Goal: Task Accomplishment & Management: Manage account settings

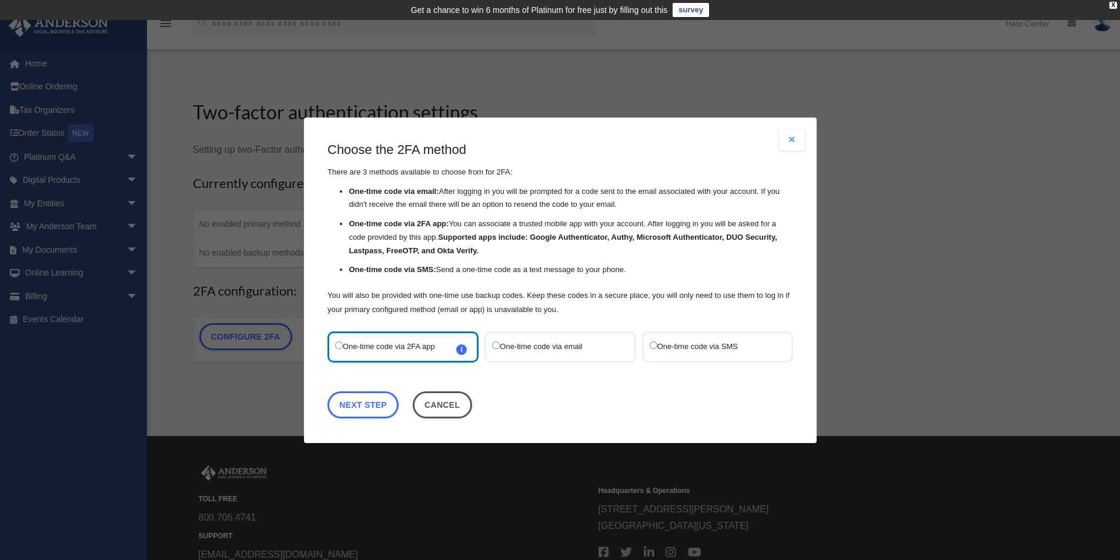
click at [713, 349] on label "One-time code via SMS" at bounding box center [711, 347] width 124 height 16
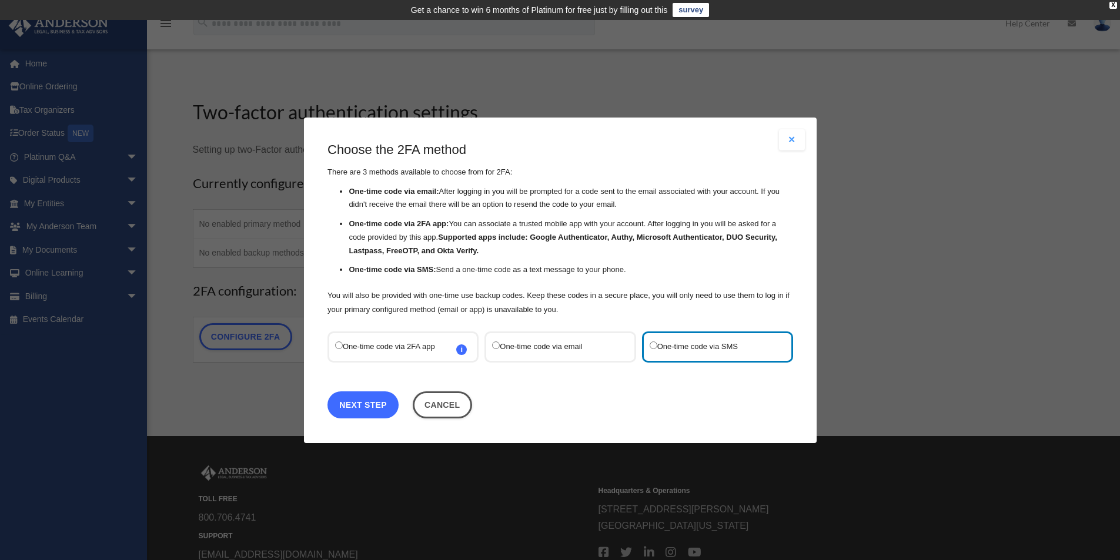
click at [378, 400] on link "Next Step" at bounding box center [363, 404] width 71 height 27
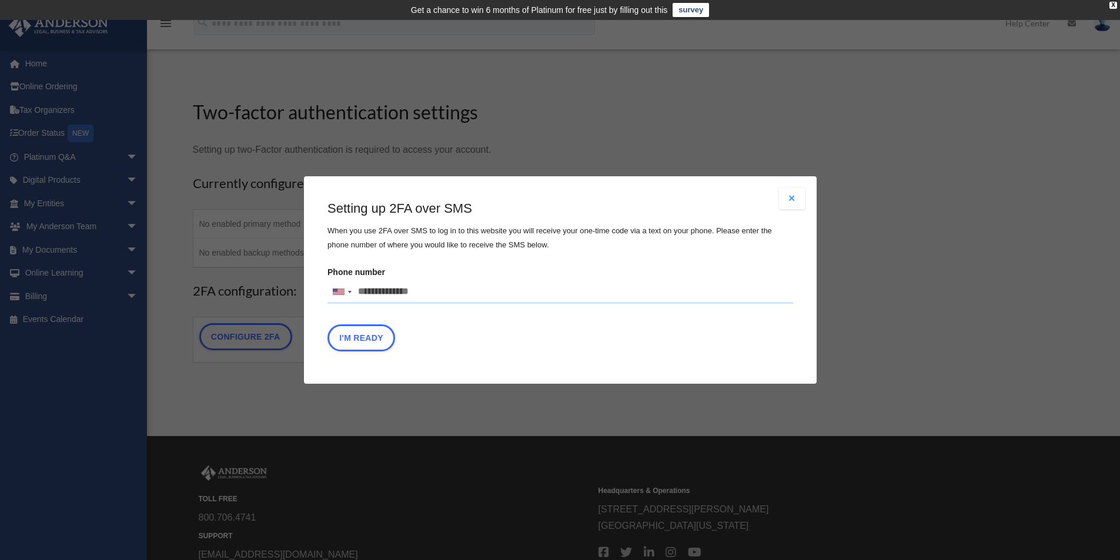
click at [412, 295] on input "Phone number United States +1 United Kingdom +44 Afghanistan (‫افغانستان‬‎) +93…" at bounding box center [561, 292] width 466 height 24
type input "**********"
click at [384, 334] on button "I'm Ready" at bounding box center [362, 338] width 68 height 27
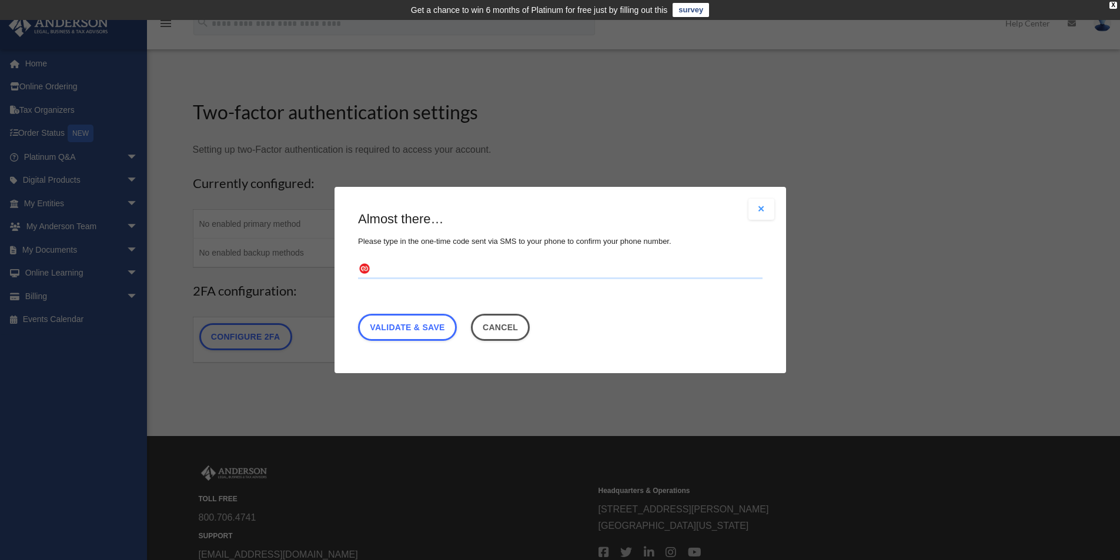
click at [478, 268] on input "text" at bounding box center [560, 269] width 405 height 19
type input "******"
click at [448, 323] on link "Validate & Save" at bounding box center [407, 327] width 99 height 27
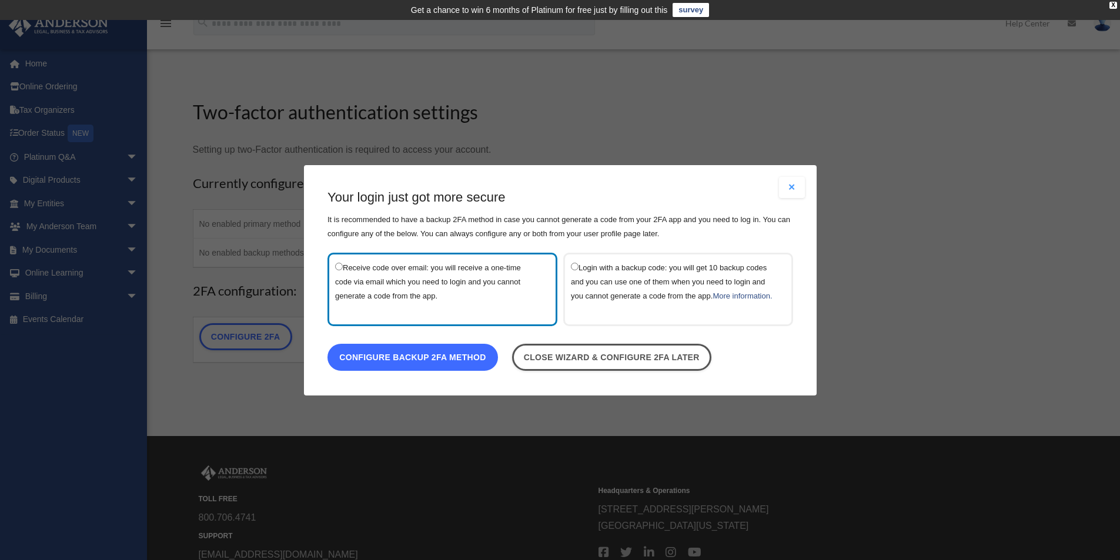
click at [453, 370] on link "Configure backup 2FA method" at bounding box center [413, 356] width 171 height 27
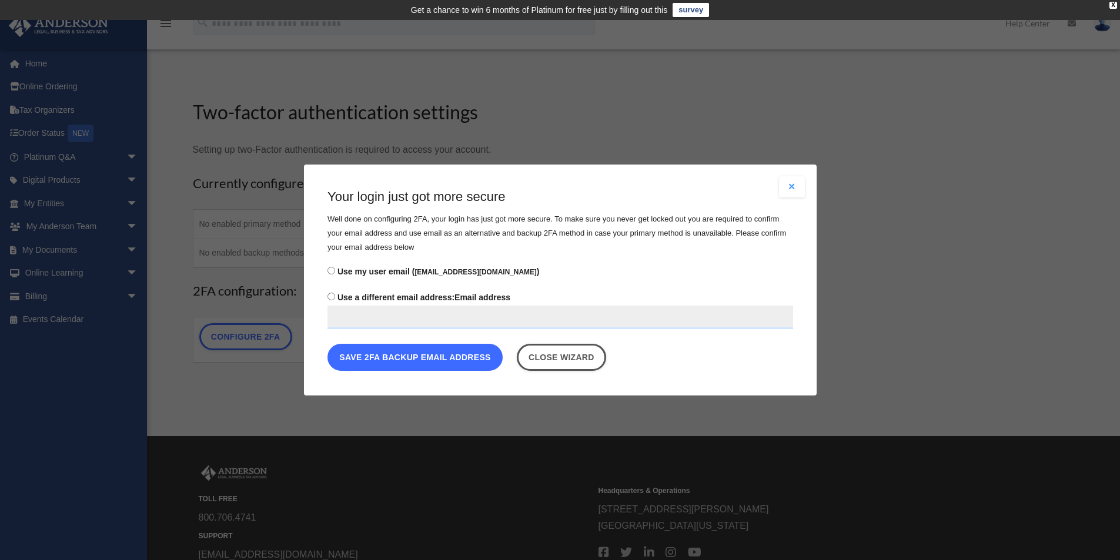
click at [453, 360] on button "Save 2FA backup email address" at bounding box center [415, 357] width 175 height 27
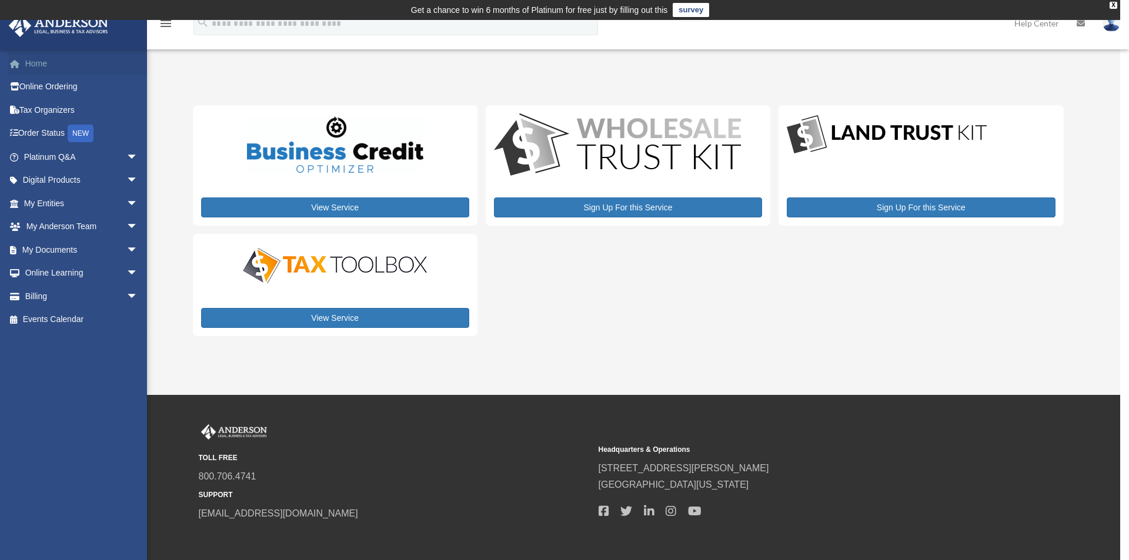
click at [74, 59] on link "Home" at bounding box center [82, 64] width 148 height 24
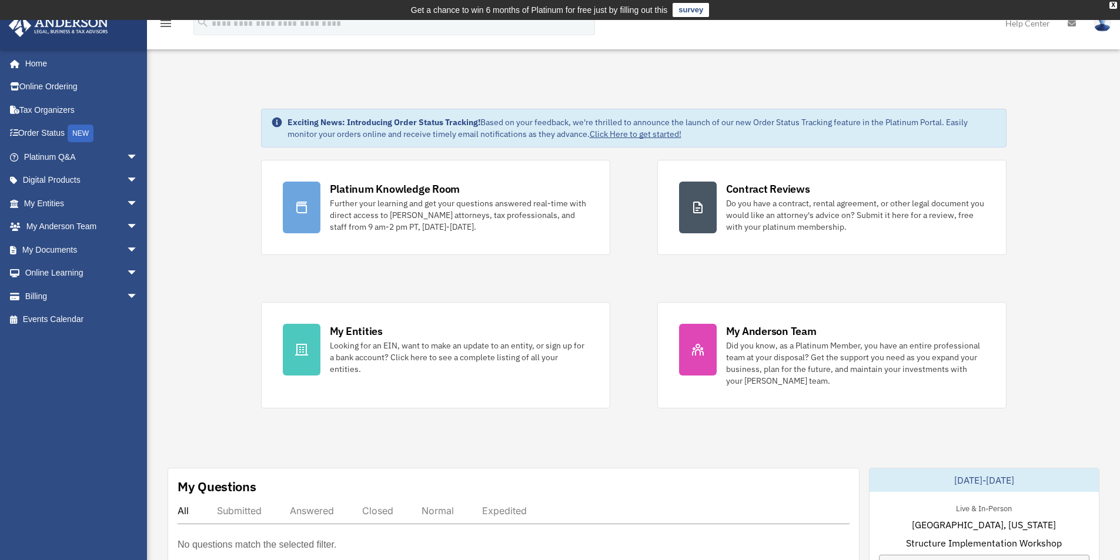
click at [1098, 33] on link at bounding box center [1102, 23] width 35 height 52
click at [927, 75] on link "Reset Password" at bounding box center [926, 78] width 118 height 24
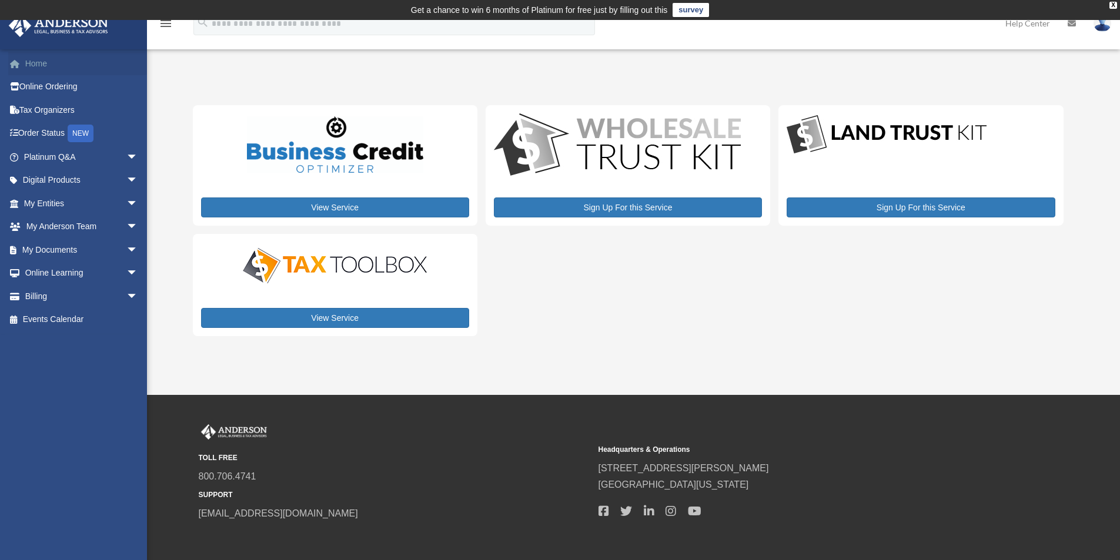
click at [46, 67] on link "Home" at bounding box center [82, 64] width 148 height 24
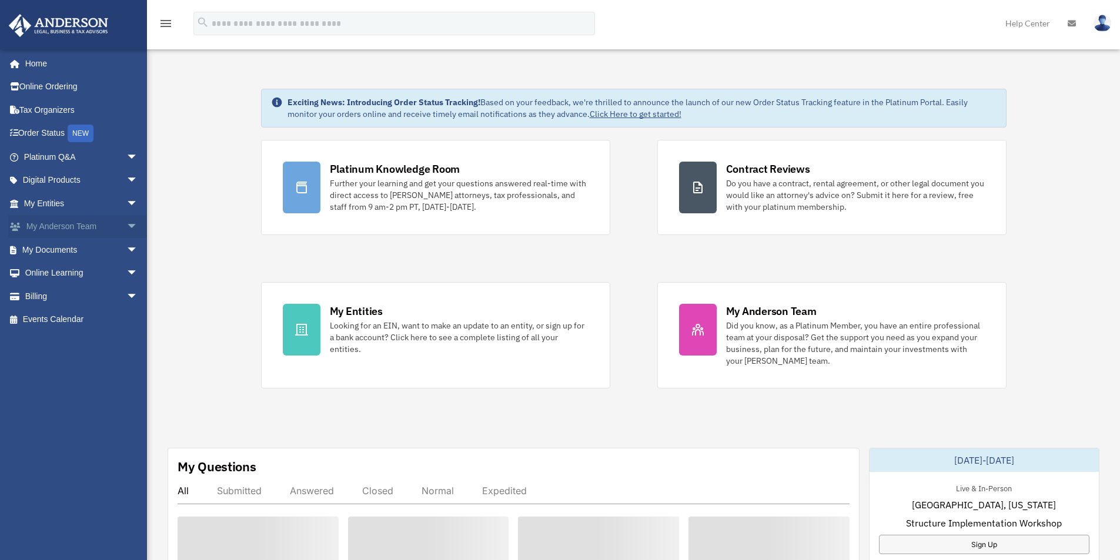
click at [126, 227] on span "arrow_drop_down" at bounding box center [138, 227] width 24 height 24
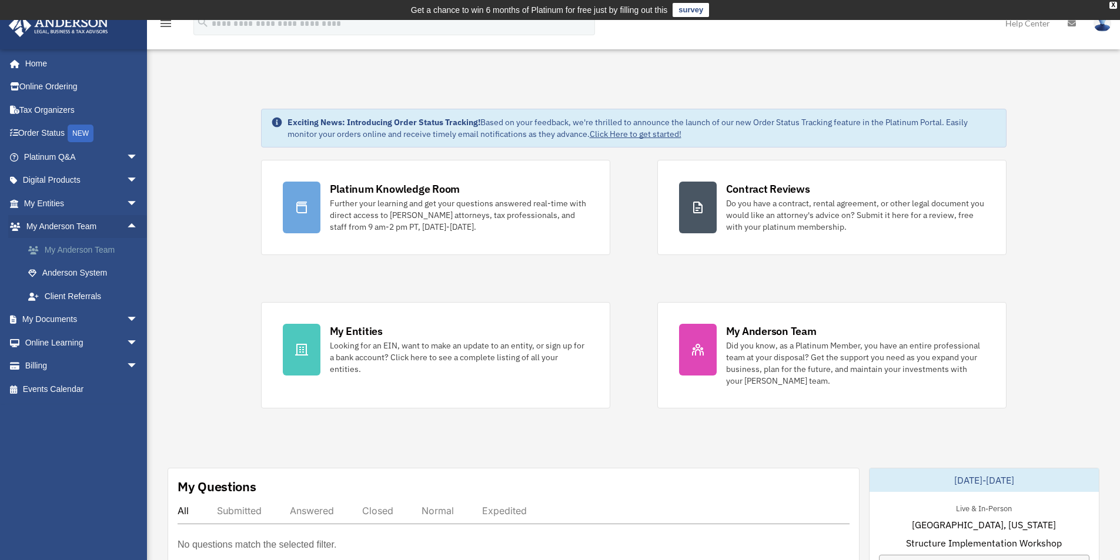
click at [101, 251] on link "My Anderson Team" at bounding box center [85, 250] width 139 height 24
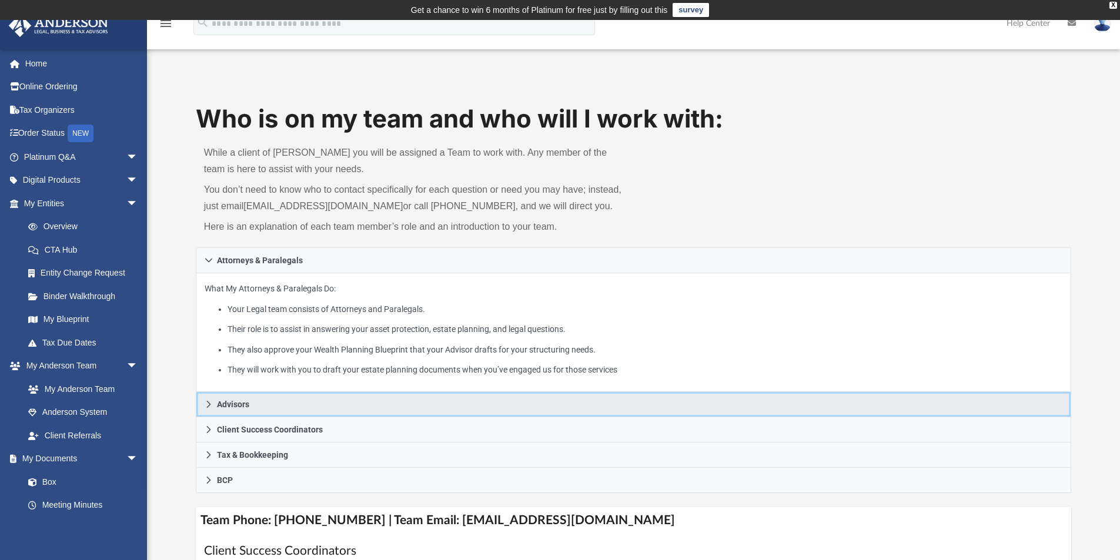
click at [208, 399] on link "Advisors" at bounding box center [634, 404] width 876 height 25
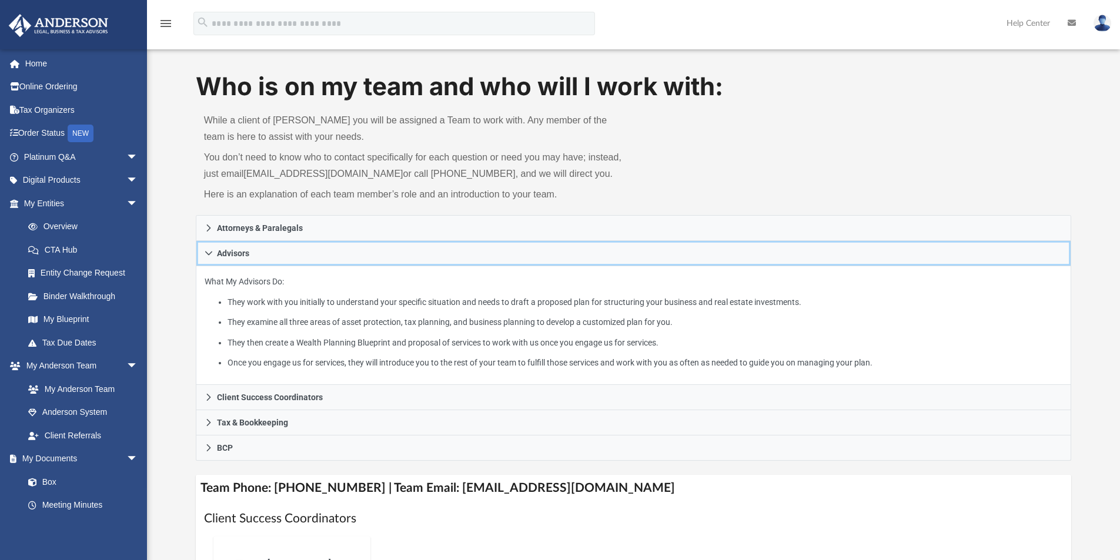
scroll to position [39, 0]
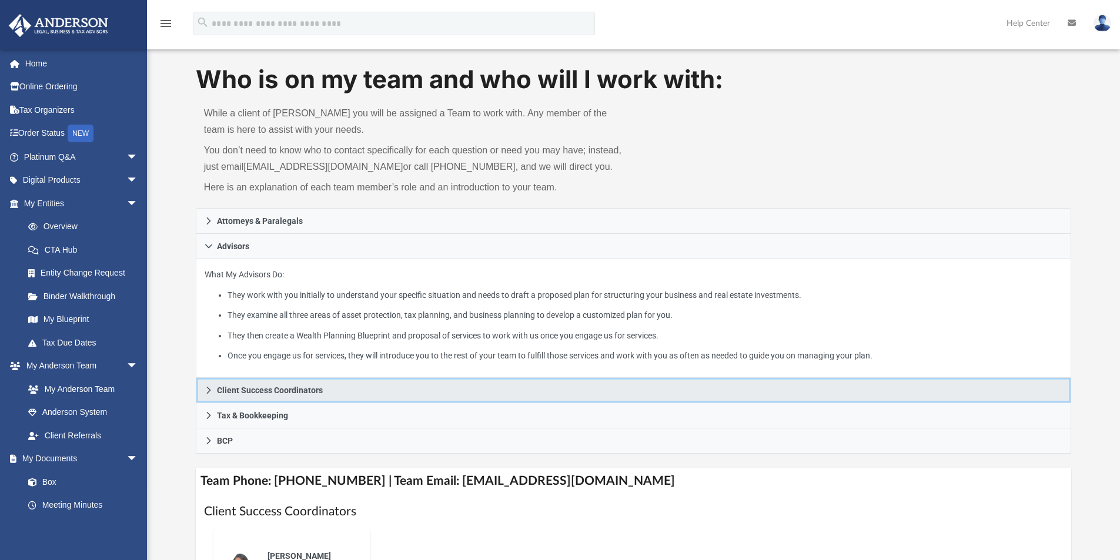
click at [205, 390] on icon at bounding box center [209, 390] width 8 height 8
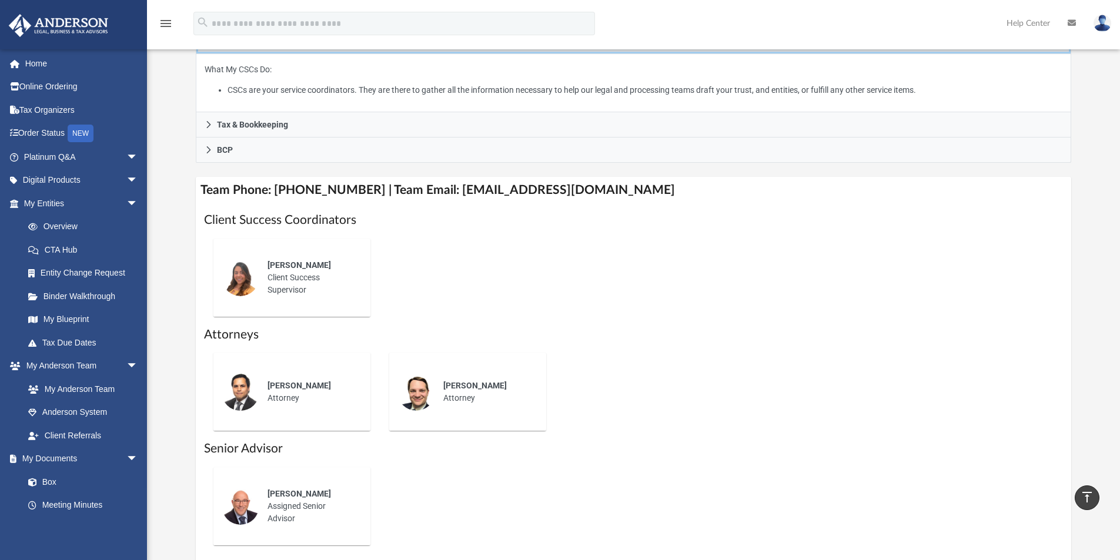
scroll to position [294, 0]
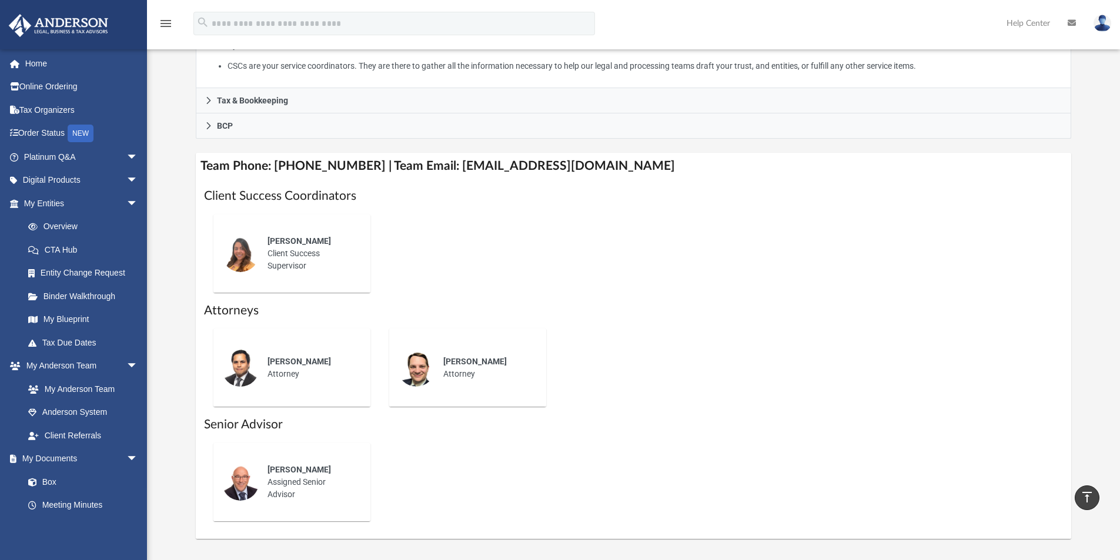
click at [262, 251] on div "Alex Gomez Client Success Supervisor" at bounding box center [310, 254] width 103 height 54
click at [233, 262] on img at bounding box center [241, 254] width 38 height 38
click at [271, 237] on span "Alex Gomez" at bounding box center [300, 240] width 64 height 9
click at [241, 192] on h1 "Client Success Coordinators" at bounding box center [634, 196] width 860 height 17
click at [99, 416] on link "Anderson System" at bounding box center [85, 413] width 139 height 24
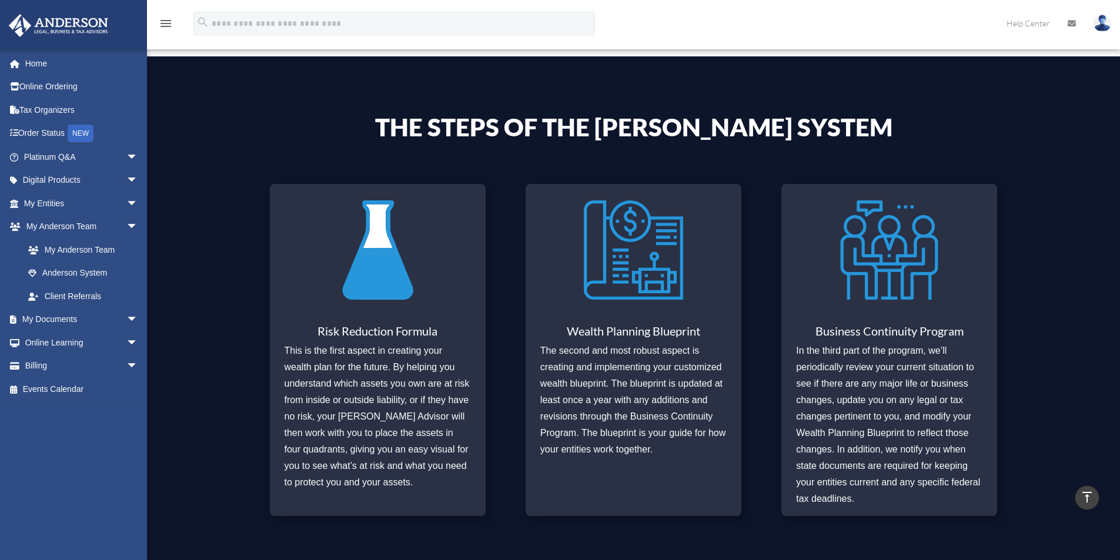
scroll to position [384, 0]
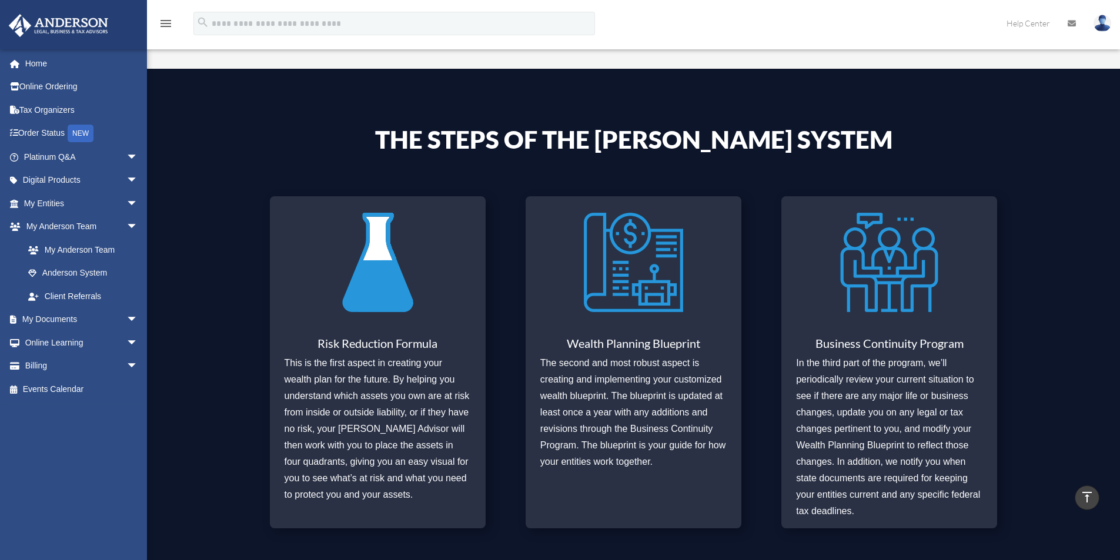
click at [638, 339] on h3 "Wealth Planning Blueprint" at bounding box center [633, 347] width 186 height 18
click at [649, 267] on img at bounding box center [633, 262] width 99 height 115
drag, startPoint x: 679, startPoint y: 407, endPoint x: 682, endPoint y: 414, distance: 7.6
click at [681, 412] on p "The second and most robust aspect is creating and implementing your customized …" at bounding box center [633, 412] width 186 height 115
click at [713, 454] on p "The second and most robust aspect is creating and implementing your customized …" at bounding box center [633, 412] width 186 height 115
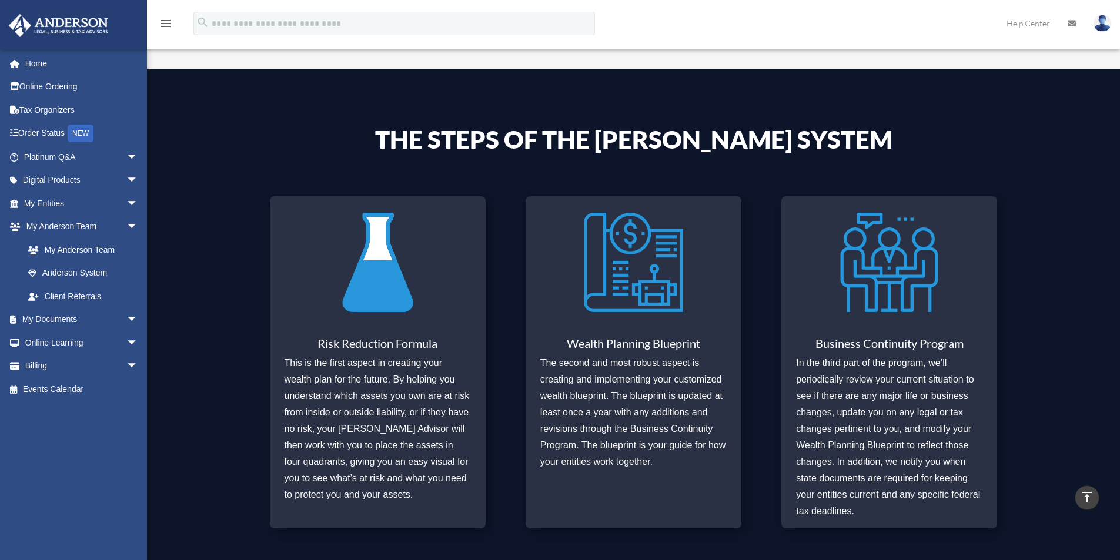
click at [848, 426] on p "In the third part of the program, we’ll periodically review your current situat…" at bounding box center [889, 437] width 186 height 165
click at [876, 306] on img at bounding box center [889, 262] width 99 height 115
click at [58, 209] on link "My Entities arrow_drop_down" at bounding box center [82, 204] width 148 height 24
click at [126, 205] on span "arrow_drop_down" at bounding box center [138, 204] width 24 height 24
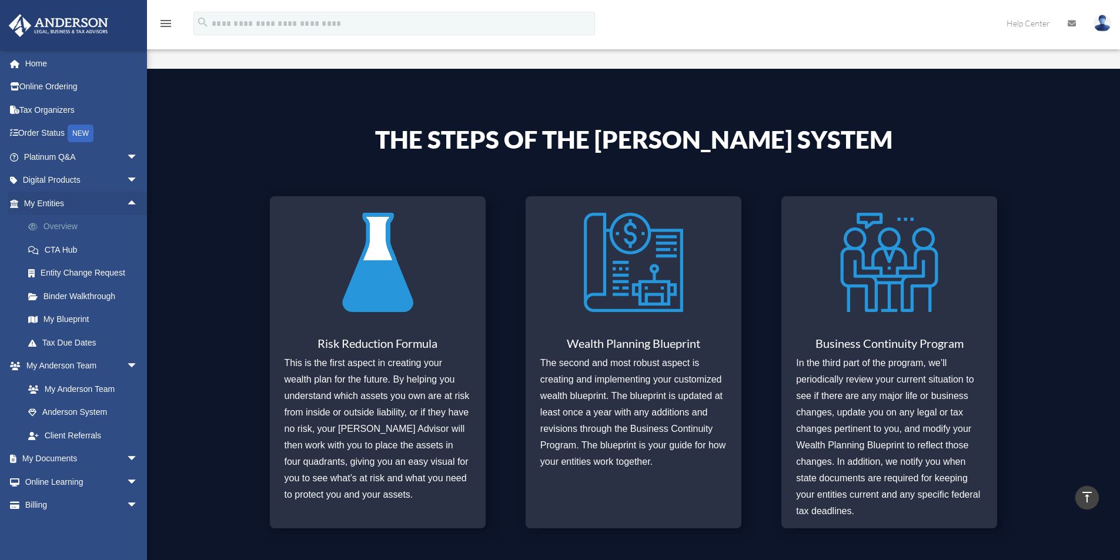
click at [71, 228] on link "Overview" at bounding box center [85, 227] width 139 height 24
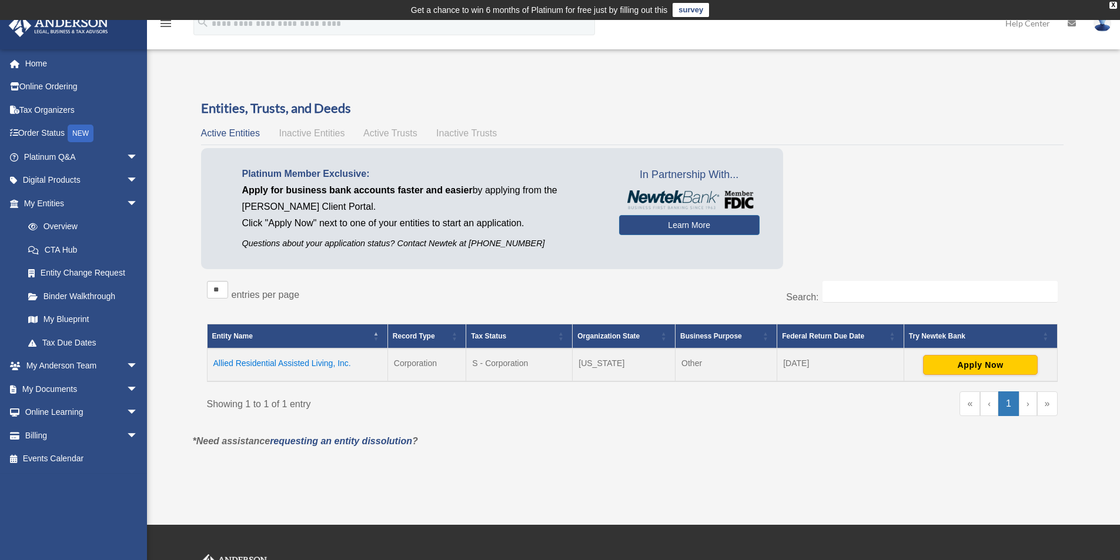
click at [1027, 405] on link "›" at bounding box center [1028, 404] width 18 height 25
click at [61, 315] on link "My Blueprint" at bounding box center [85, 320] width 139 height 24
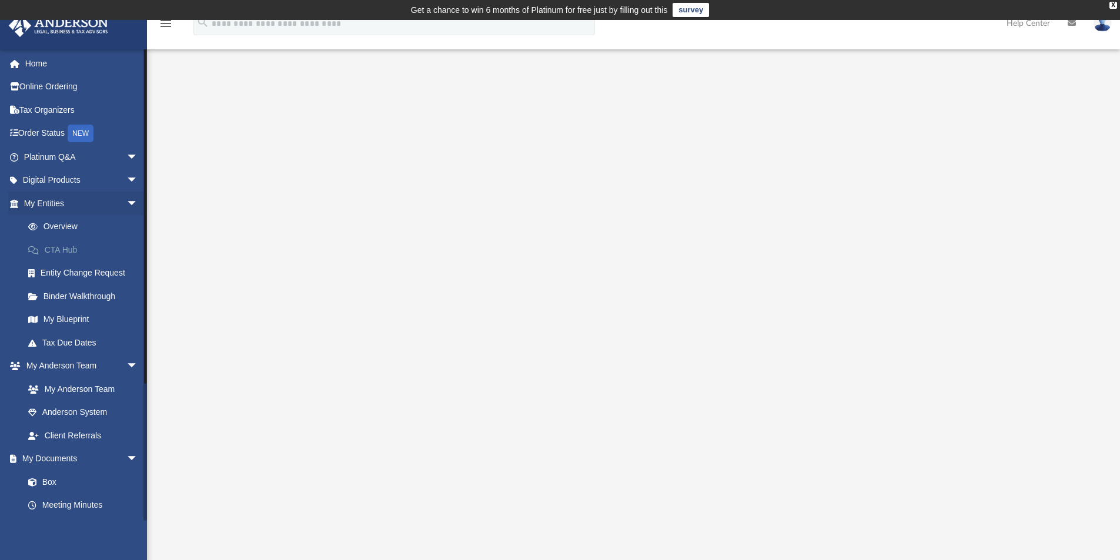
click at [63, 243] on link "CTA Hub" at bounding box center [85, 250] width 139 height 24
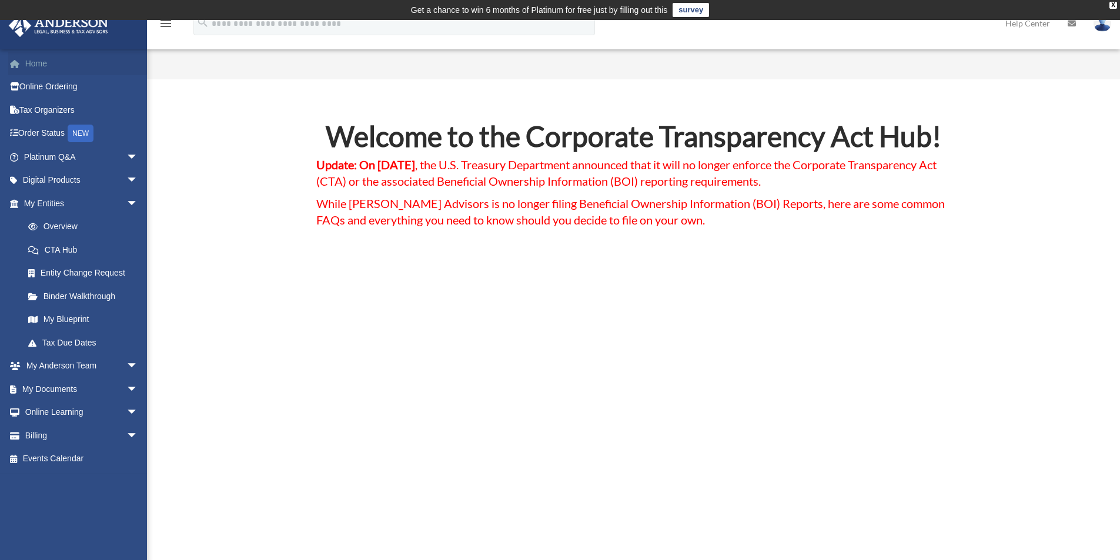
click at [73, 68] on link "Home" at bounding box center [82, 64] width 148 height 24
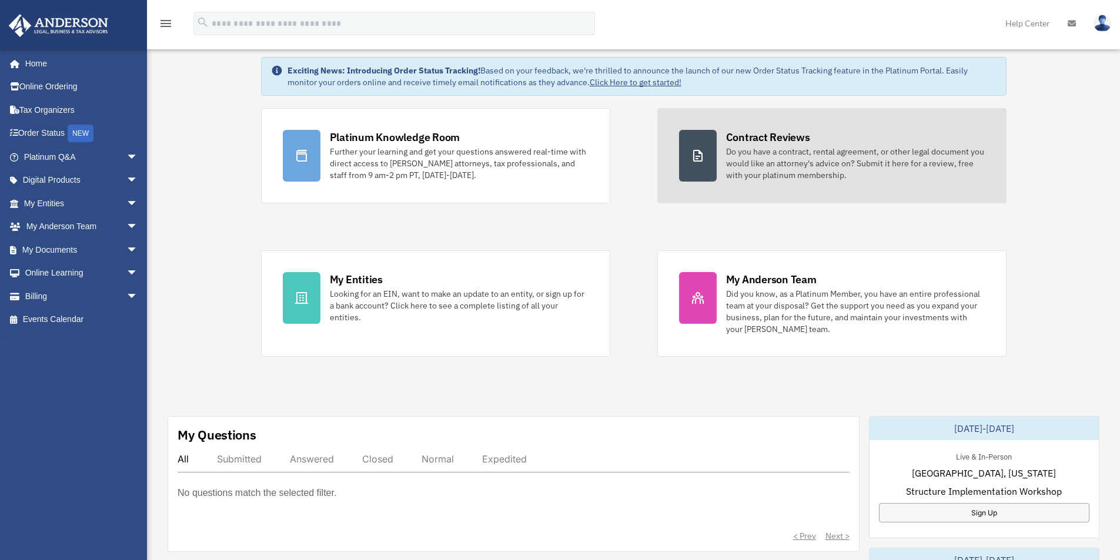
scroll to position [59, 0]
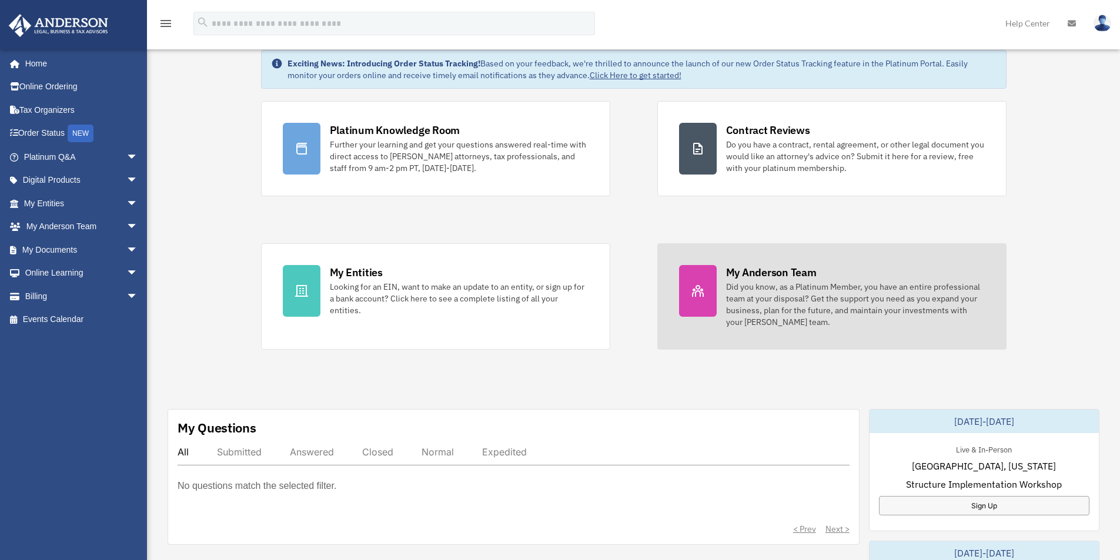
click at [826, 325] on div "Did you know, as a Platinum Member, you have an entire professional team at you…" at bounding box center [855, 304] width 259 height 47
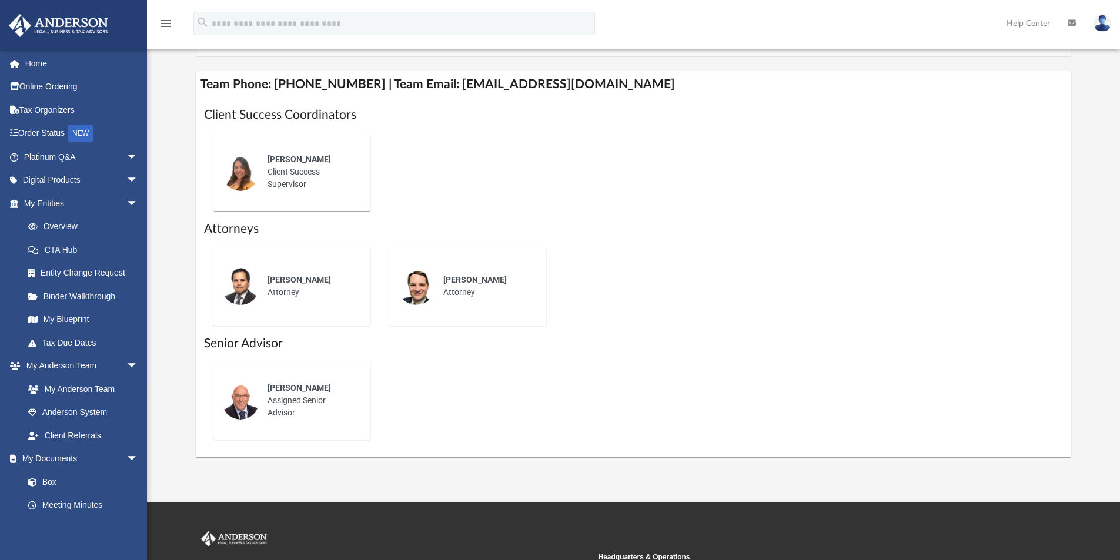
scroll to position [432, 0]
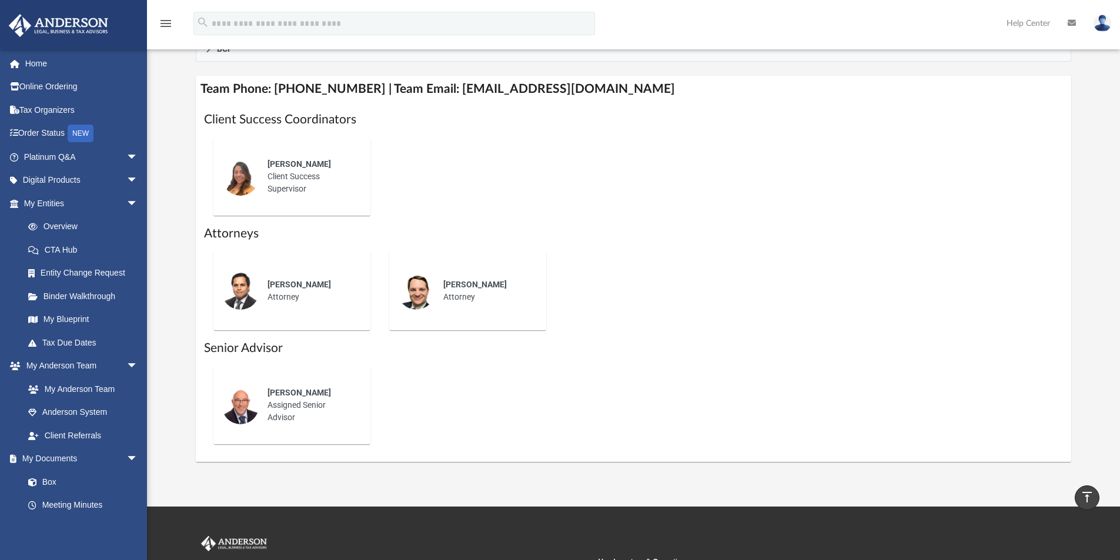
click at [269, 180] on div "[PERSON_NAME] Client Success Supervisor" at bounding box center [310, 177] width 103 height 54
click at [288, 166] on span "[PERSON_NAME]" at bounding box center [300, 163] width 64 height 9
click at [250, 181] on img at bounding box center [241, 177] width 38 height 38
click at [342, 203] on div "Alex Gomez Client Success Supervisor" at bounding box center [310, 177] width 103 height 54
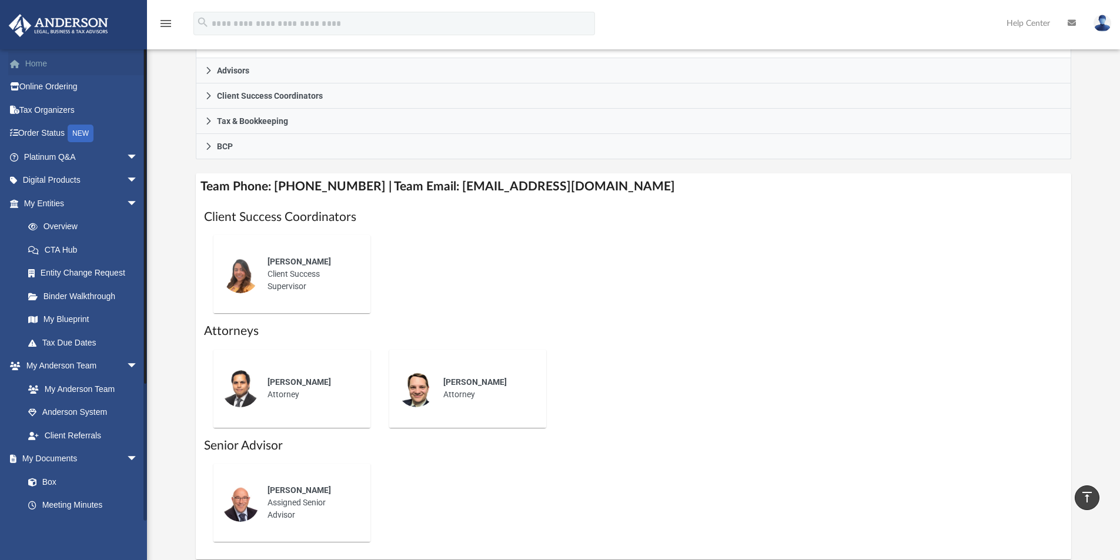
click at [53, 69] on link "Home" at bounding box center [82, 64] width 148 height 24
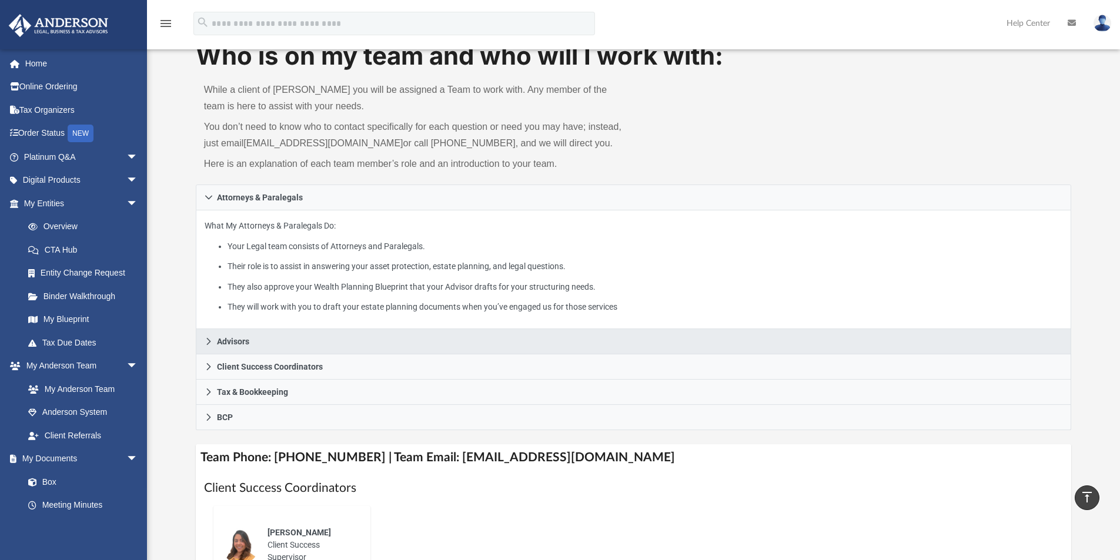
scroll to position [0, 0]
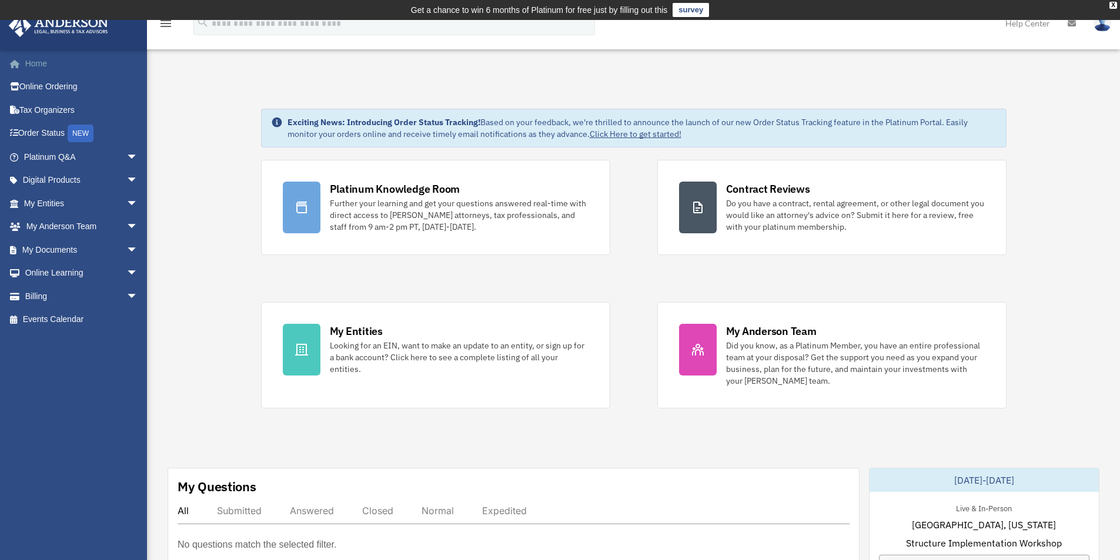
click at [54, 56] on link "Home" at bounding box center [82, 64] width 148 height 24
